Goal: Transaction & Acquisition: Purchase product/service

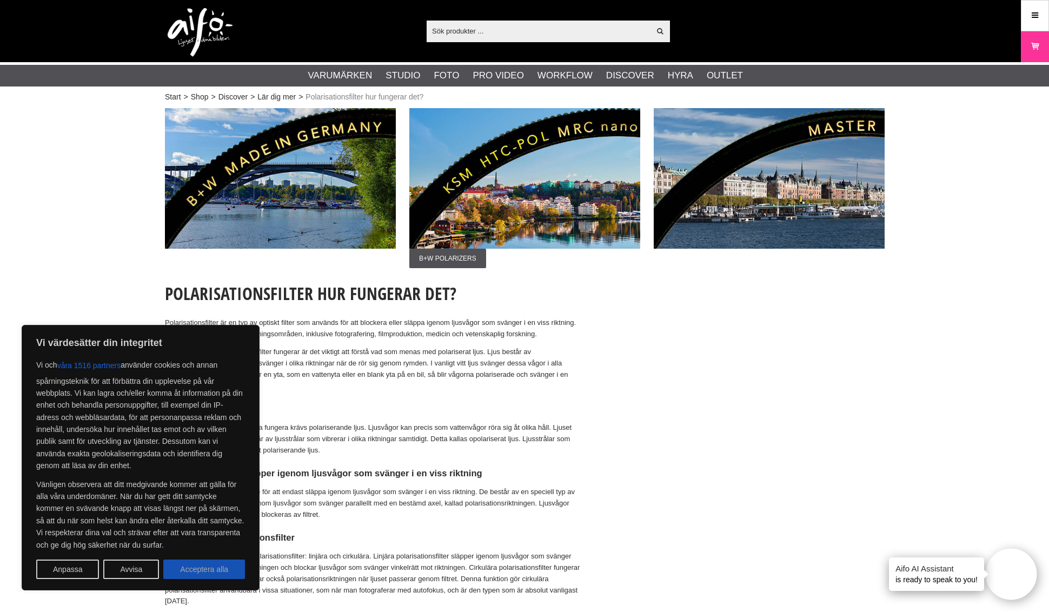
click at [223, 566] on button "Acceptera alla" at bounding box center [204, 569] width 82 height 19
checkbox input "true"
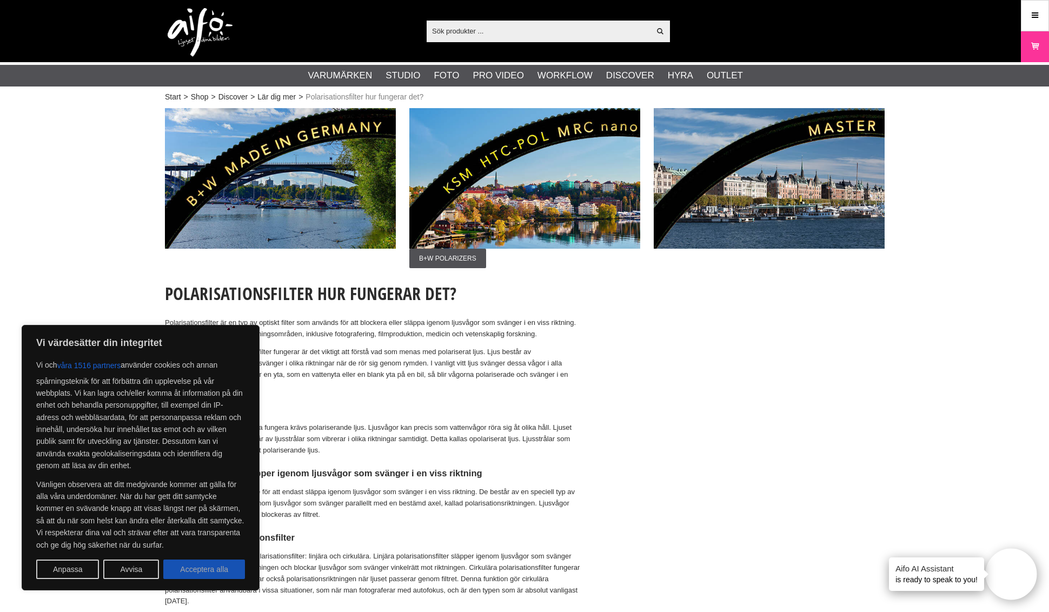
checkbox input "true"
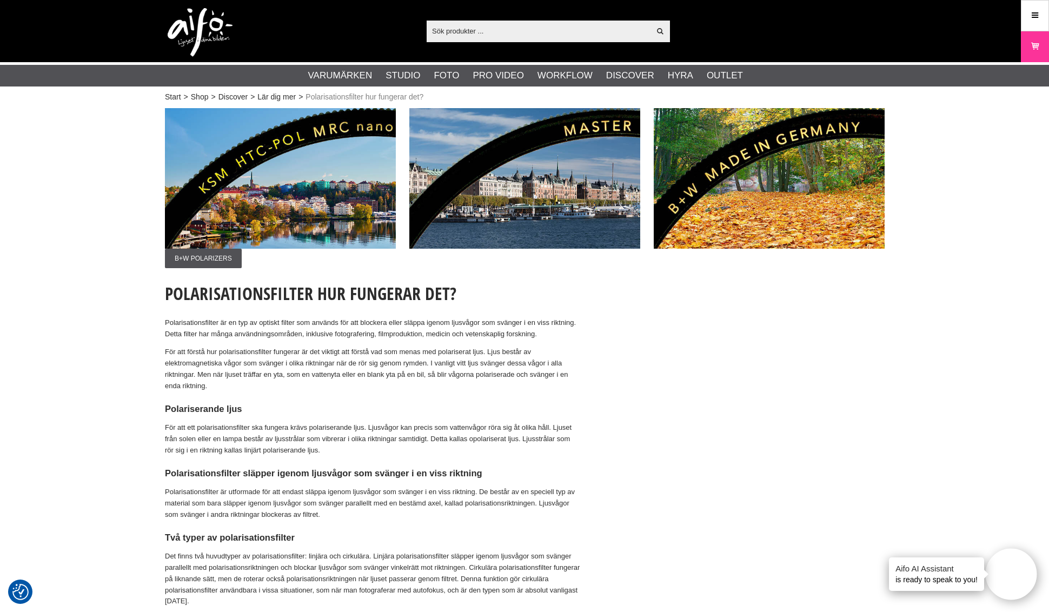
click at [433, 28] on input "text" at bounding box center [538, 31] width 223 height 16
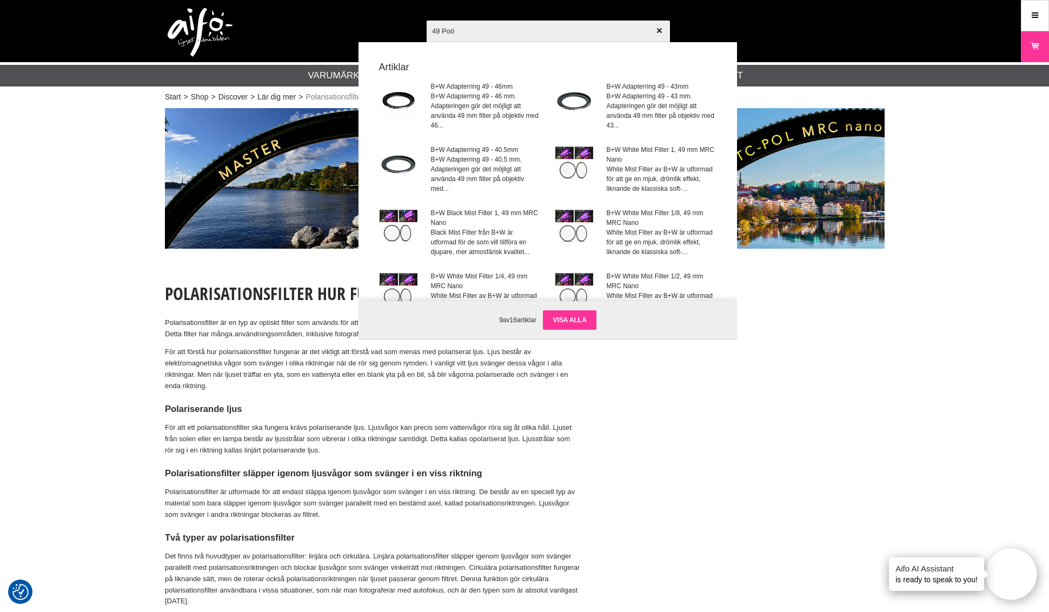
type input "49 Poö"
click at [577, 318] on link "Visa alla" at bounding box center [569, 319] width 53 height 19
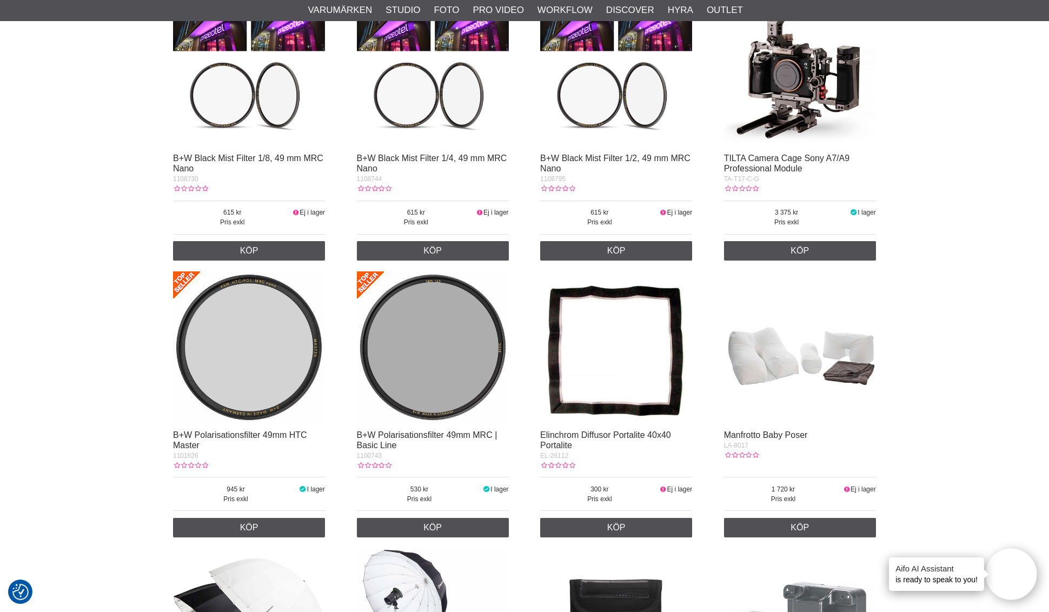
scroll to position [810, 0]
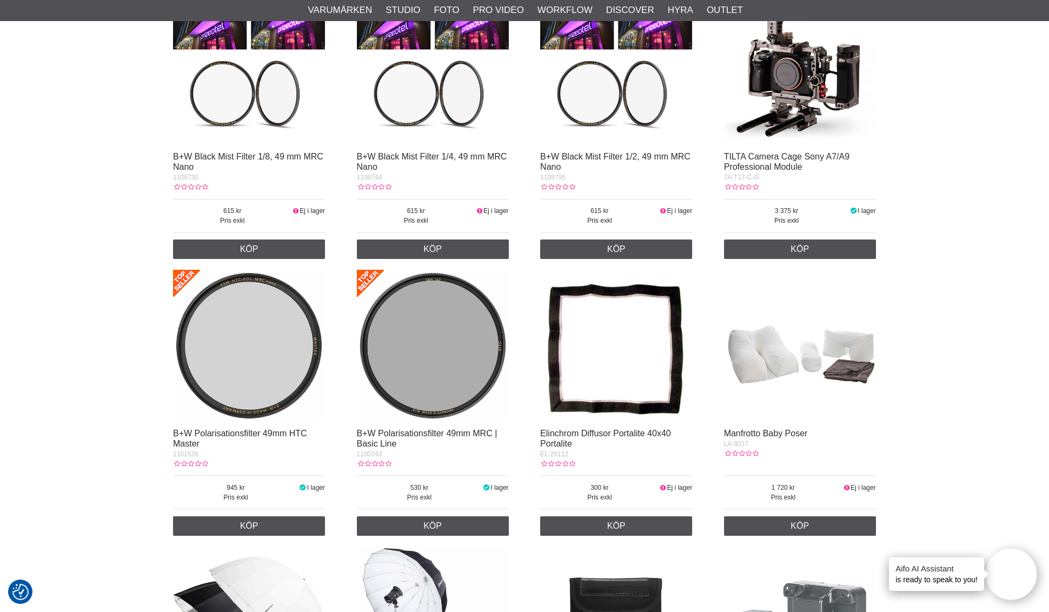
click at [244, 350] on img at bounding box center [249, 346] width 152 height 152
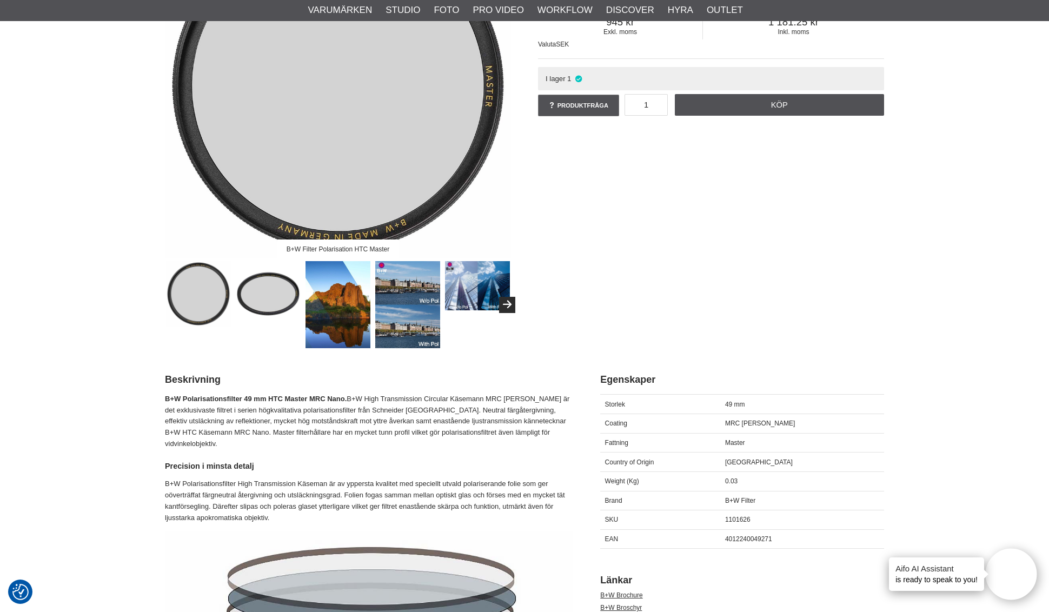
scroll to position [225, 0]
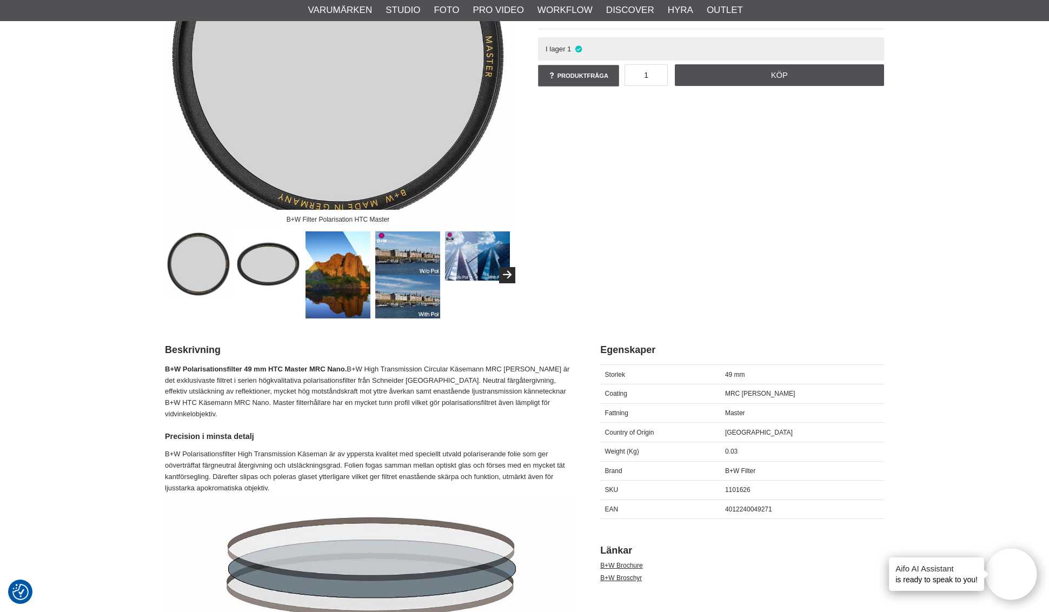
click at [342, 279] on img at bounding box center [337, 274] width 65 height 87
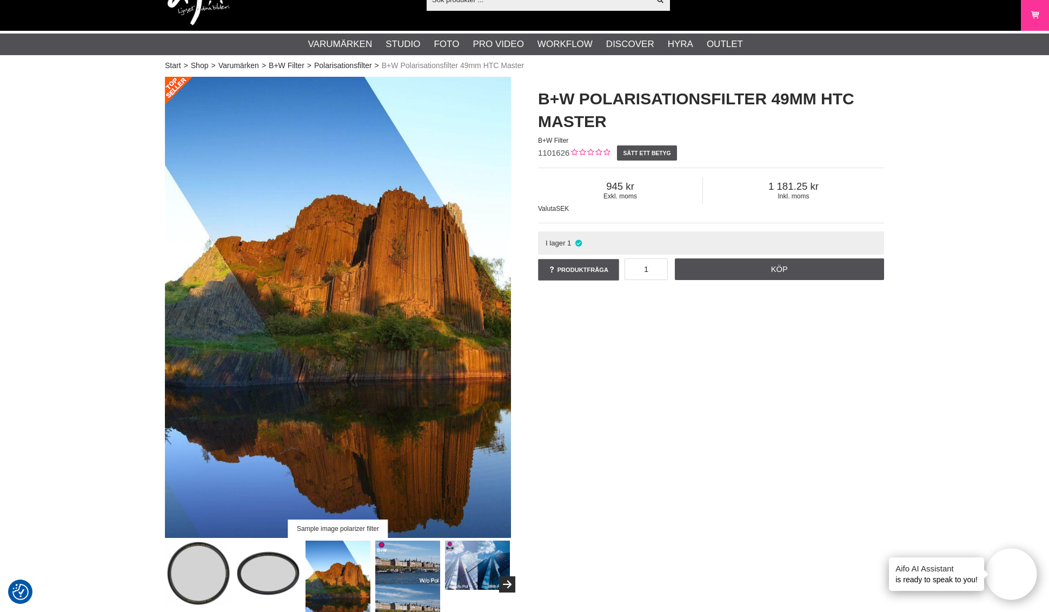
scroll to position [30, 0]
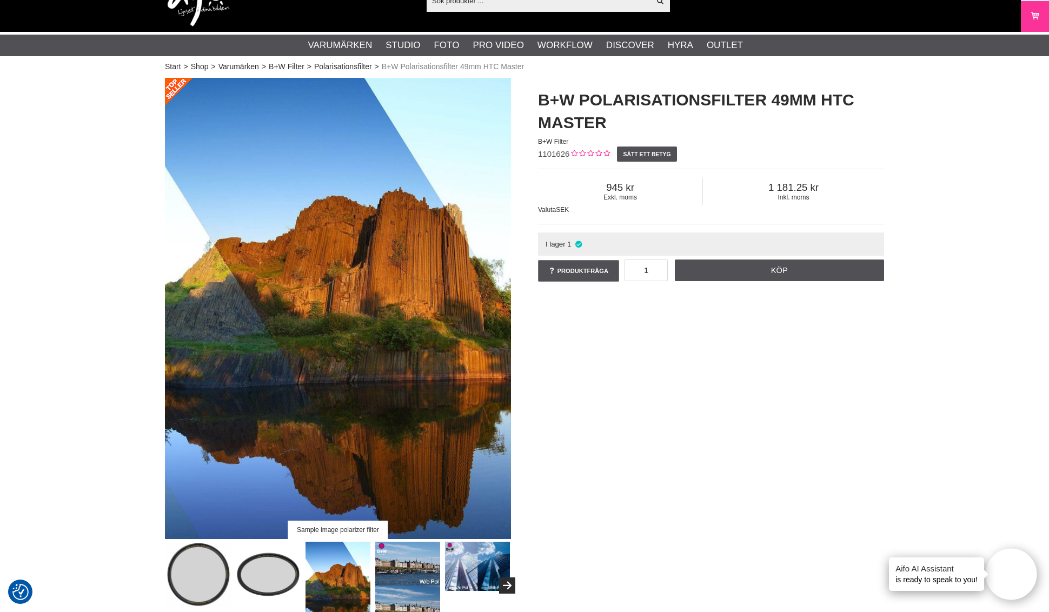
click at [395, 578] on img at bounding box center [407, 585] width 65 height 87
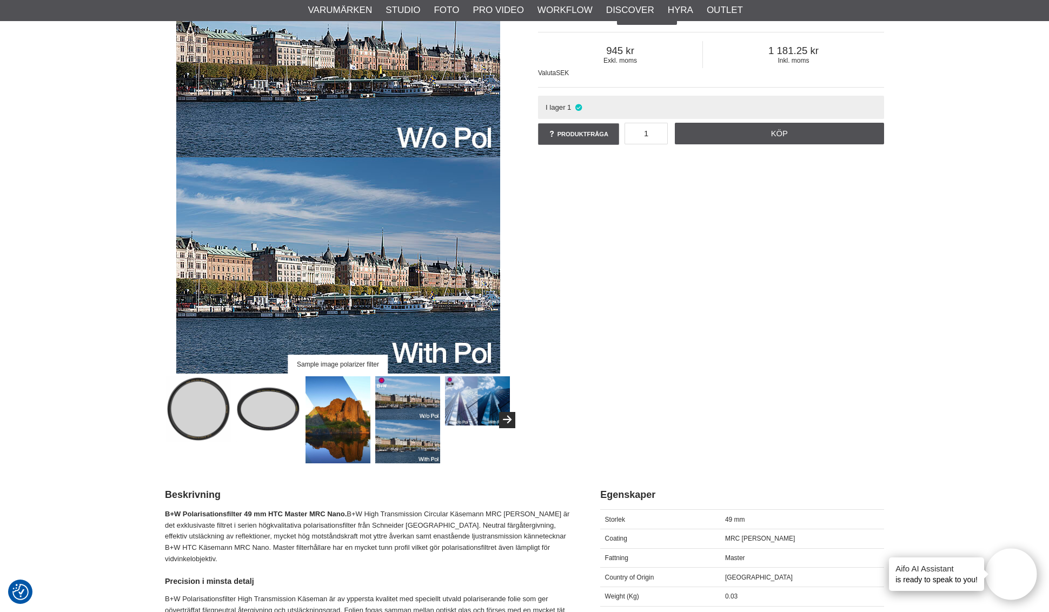
scroll to position [167, 0]
click at [475, 409] on img at bounding box center [477, 400] width 65 height 49
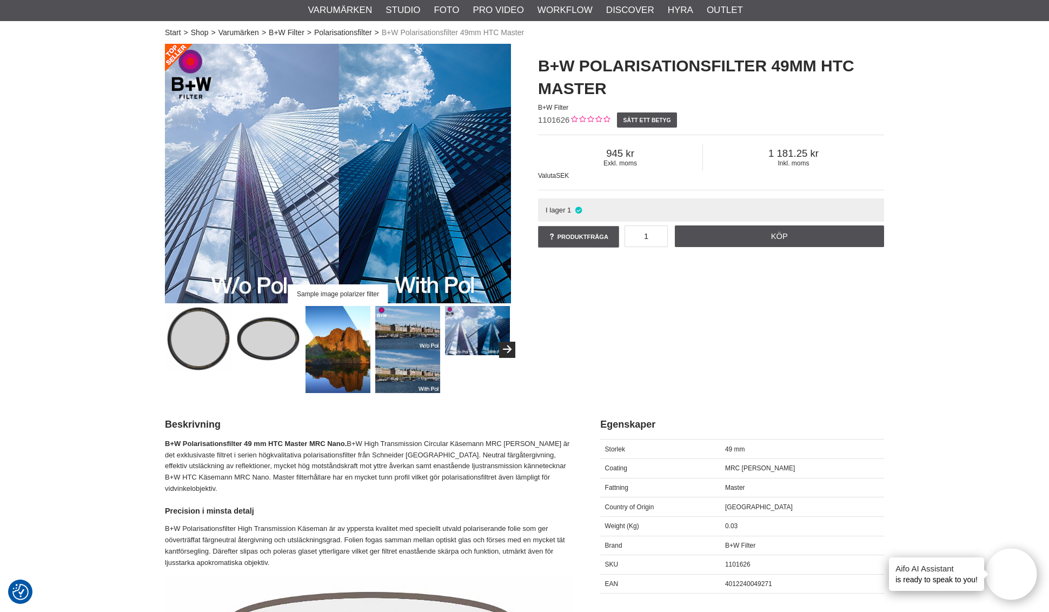
scroll to position [64, 1]
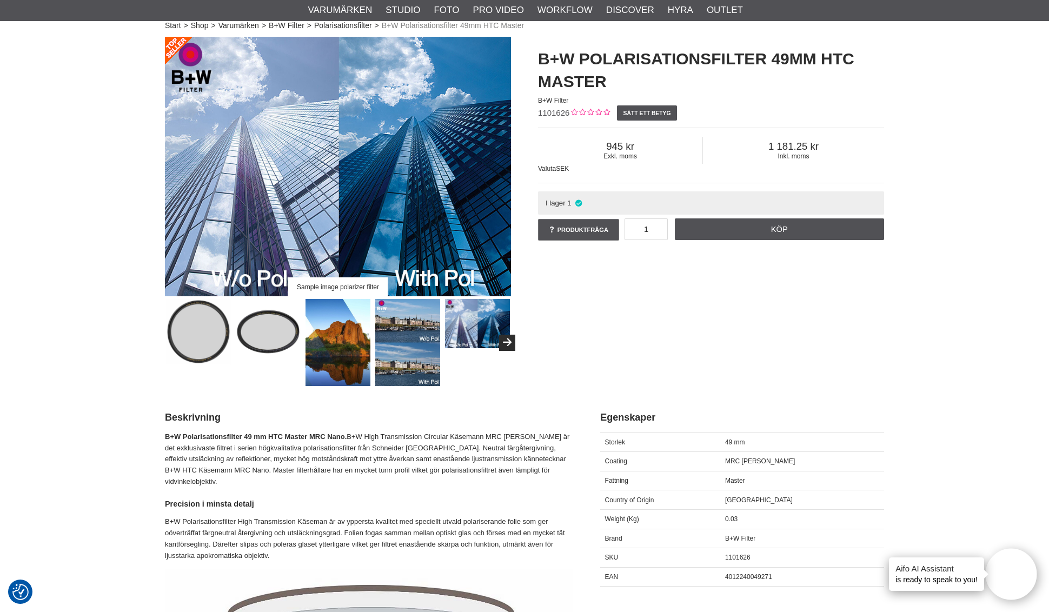
click at [404, 365] on img at bounding box center [407, 342] width 65 height 87
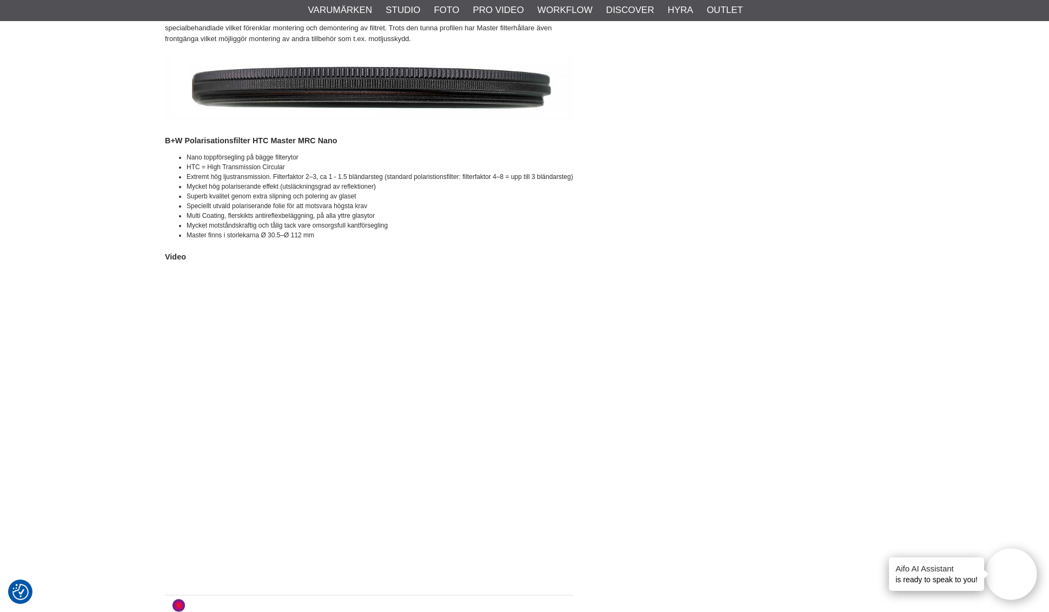
scroll to position [1504, 0]
